Goal: Find specific page/section: Find specific page/section

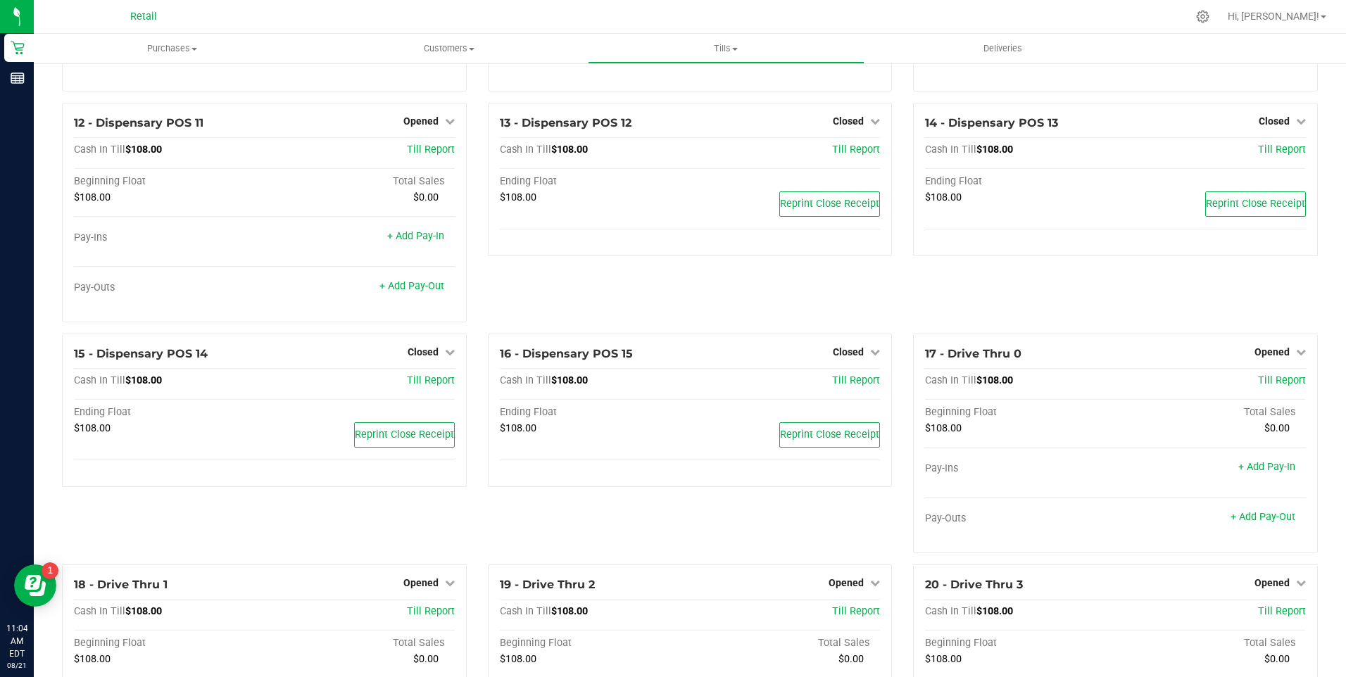
scroll to position [422, 0]
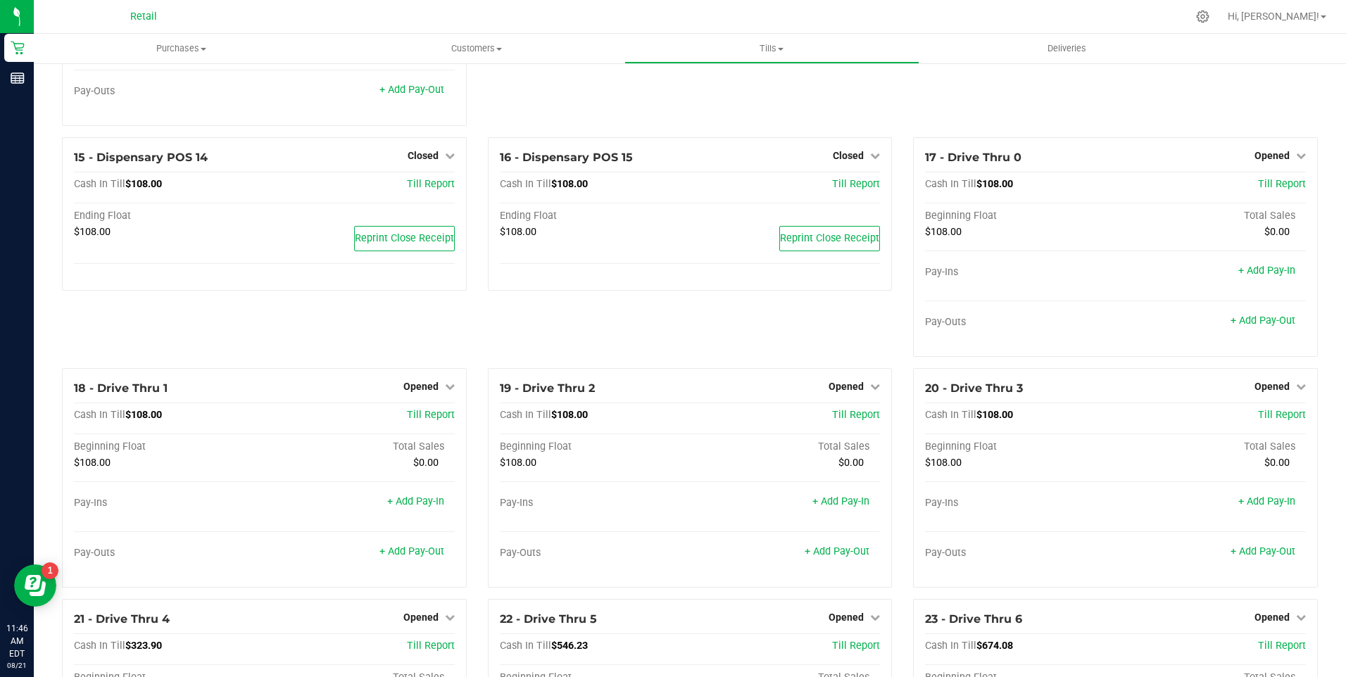
scroll to position [953, 0]
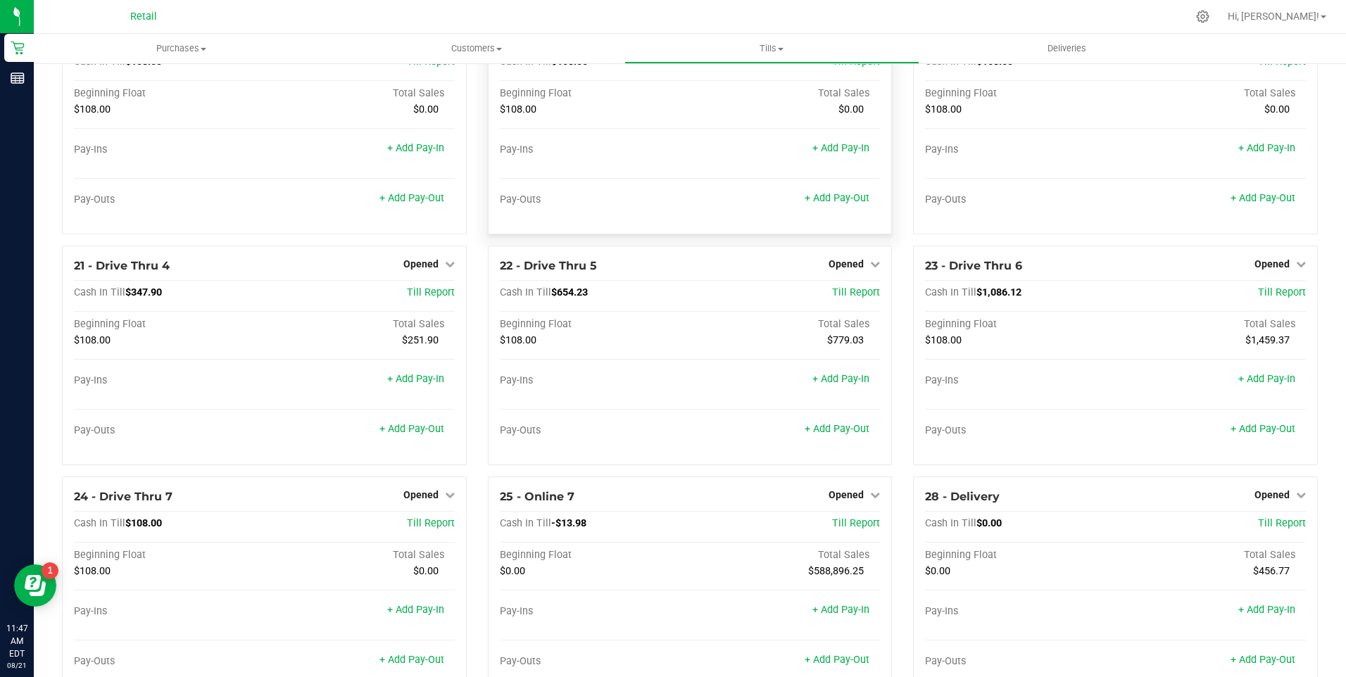
scroll to position [1376, 0]
